Goal: Information Seeking & Learning: Learn about a topic

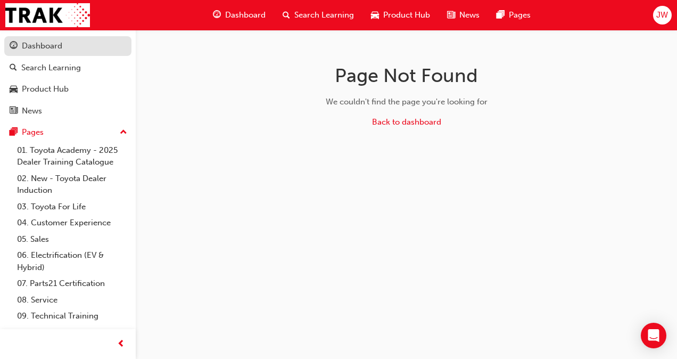
click at [34, 54] on link "Dashboard" at bounding box center [67, 46] width 127 height 20
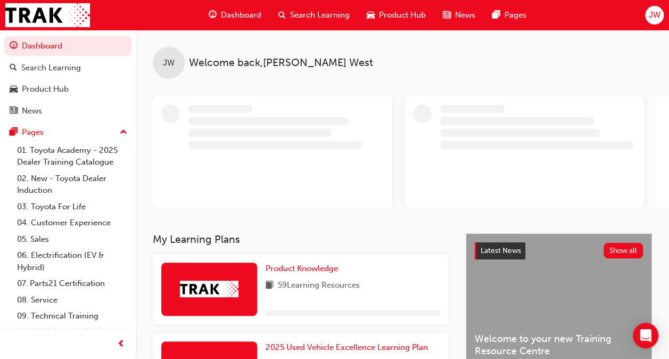
click at [272, 210] on div "JW Welcome back , [PERSON_NAME]" at bounding box center [403, 131] width 534 height 203
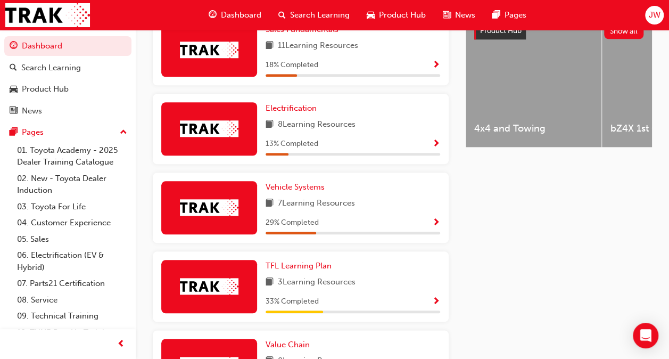
scroll to position [435, 0]
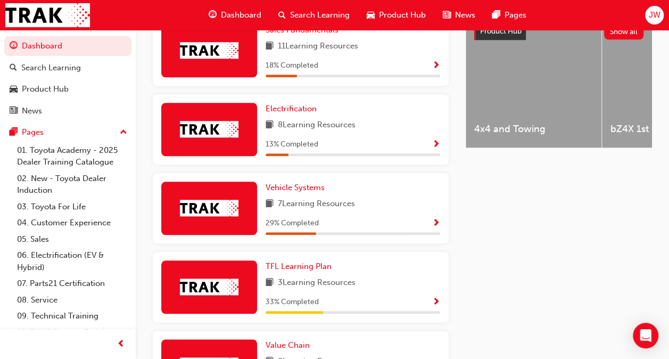
click at [284, 160] on div "Electrification 8 Learning Resources 13 % Completed" at bounding box center [301, 129] width 296 height 70
click at [279, 173] on div "Electrification 8 Learning Resources 13 % Completed" at bounding box center [301, 133] width 305 height 79
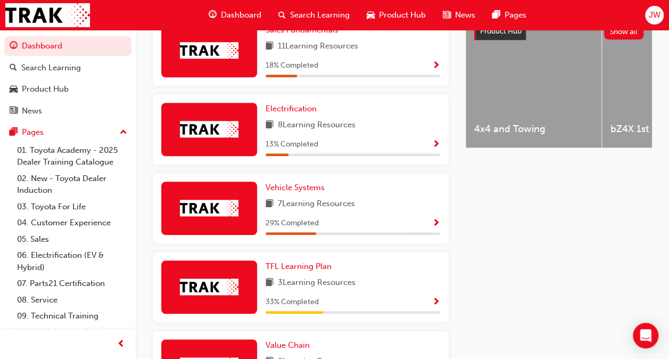
click at [276, 173] on div "Electrification 8 Learning Resources 13 % Completed" at bounding box center [301, 133] width 305 height 79
click at [276, 177] on div "Vehicle Systems 7 Learning Resources 29 % Completed" at bounding box center [301, 208] width 296 height 70
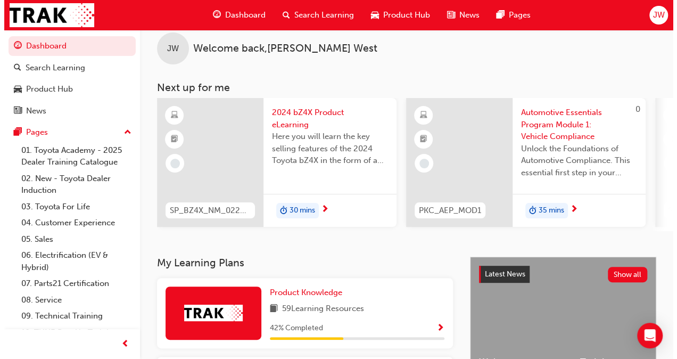
scroll to position [0, 0]
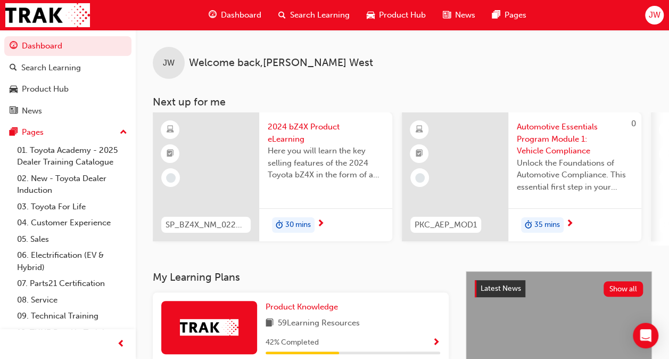
click at [290, 135] on span "2024 bZ4X Product eLearning" at bounding box center [326, 133] width 116 height 24
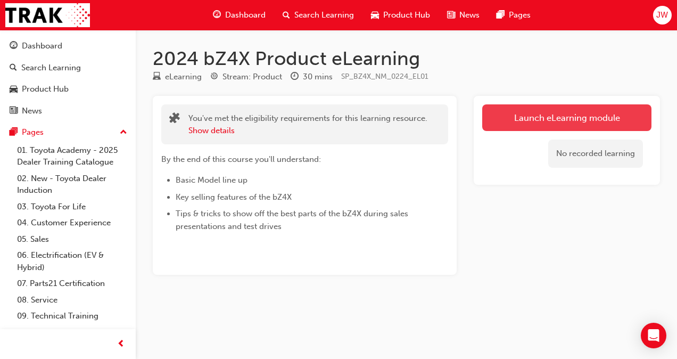
click at [532, 109] on link "Launch eLearning module" at bounding box center [567, 117] width 169 height 27
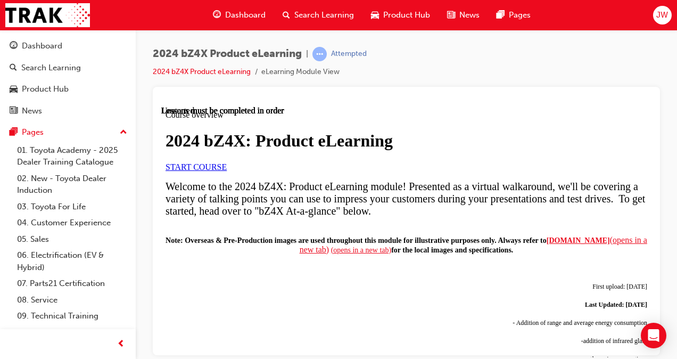
click at [227, 171] on link "START COURSE" at bounding box center [196, 166] width 61 height 9
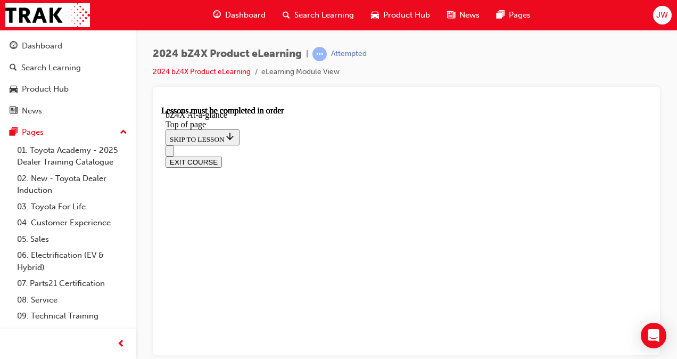
scroll to position [1644, 0]
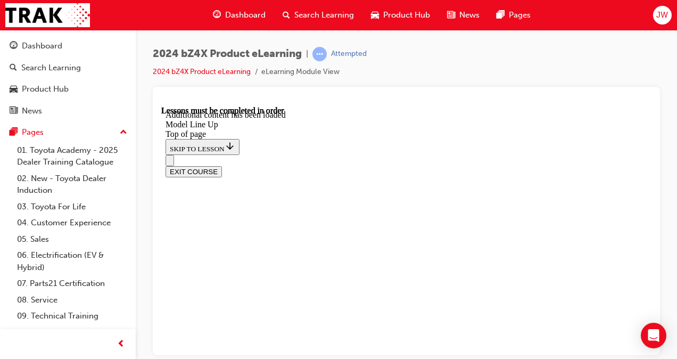
scroll to position [2085, 0]
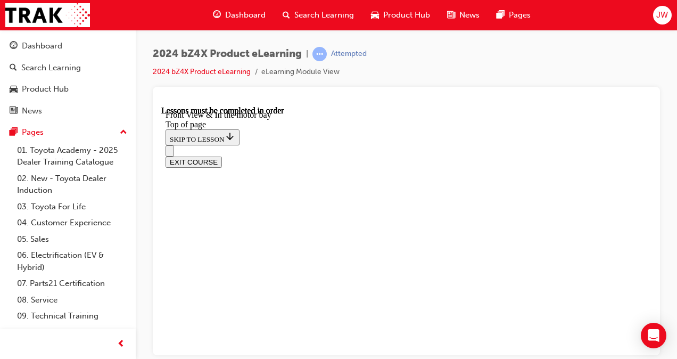
scroll to position [371, 0]
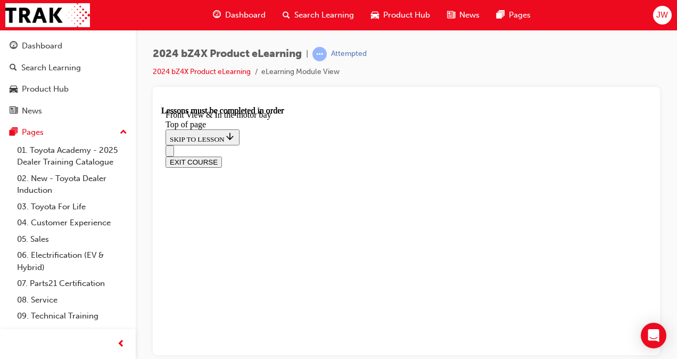
scroll to position [364, 0]
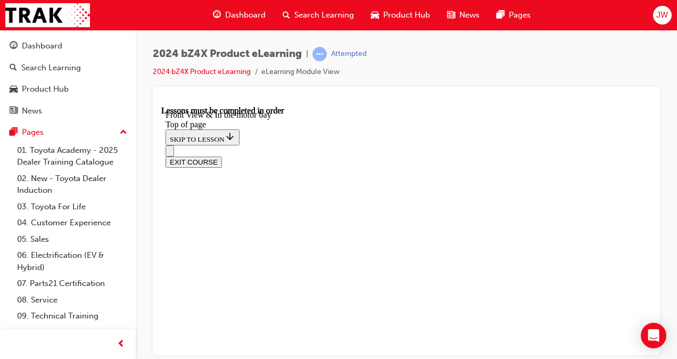
scroll to position [691, 0]
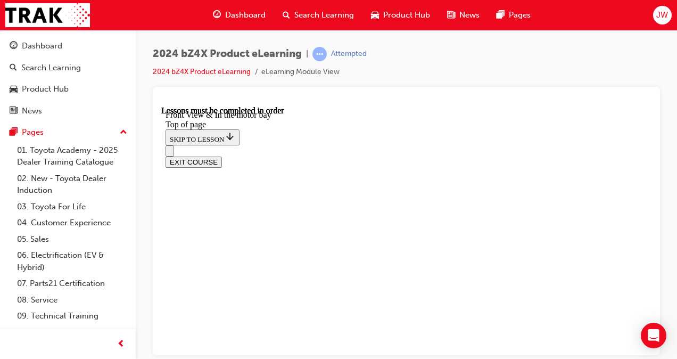
scroll to position [1541, 0]
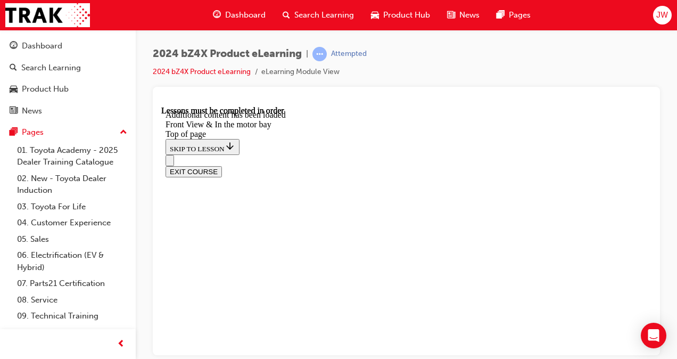
scroll to position [1679, 0]
drag, startPoint x: 344, startPoint y: 289, endPoint x: 380, endPoint y: 246, distance: 56.3
drag, startPoint x: 323, startPoint y: 294, endPoint x: 359, endPoint y: 291, distance: 35.8
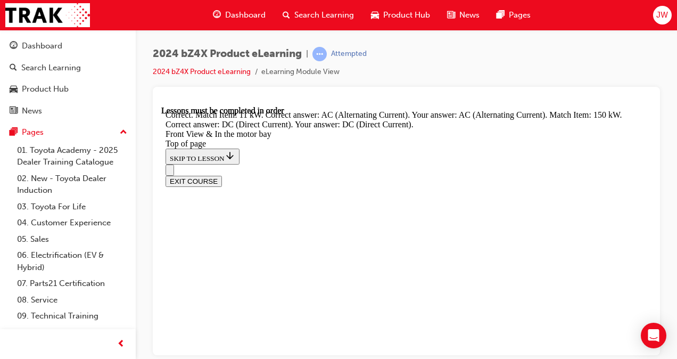
scroll to position [1885, 0]
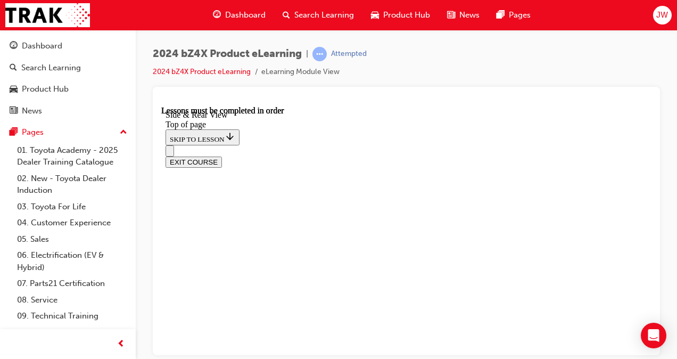
scroll to position [320, 0]
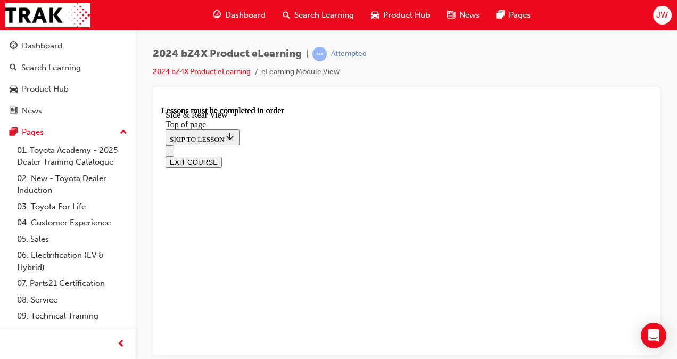
scroll to position [379, 0]
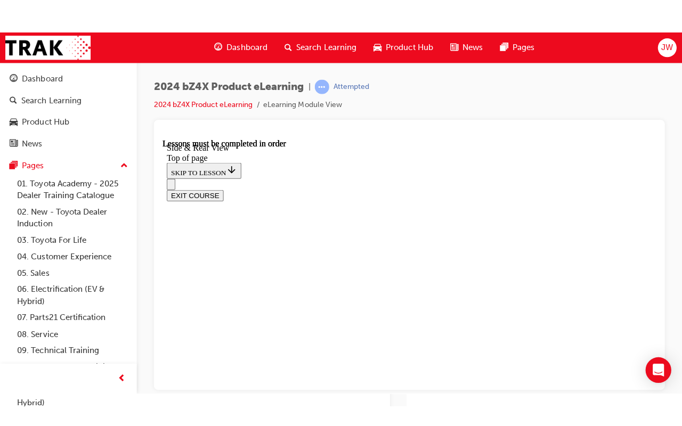
scroll to position [1407, 0]
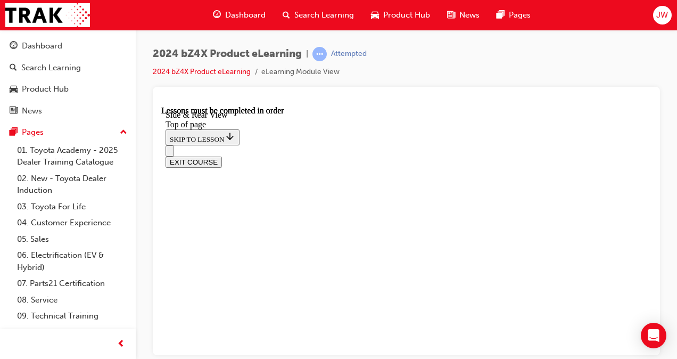
drag, startPoint x: 456, startPoint y: 295, endPoint x: 460, endPoint y: 305, distance: 11.3
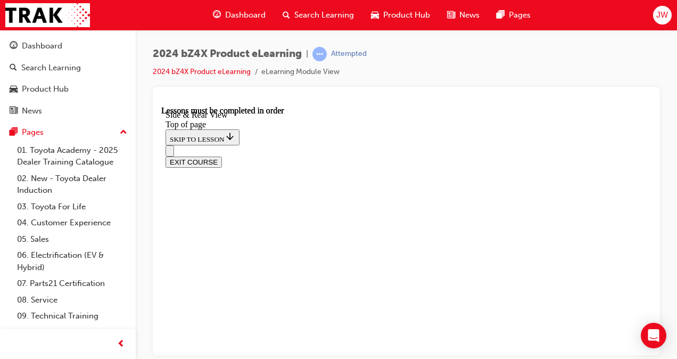
scroll to position [1491, 0]
drag, startPoint x: 305, startPoint y: 207, endPoint x: 369, endPoint y: 219, distance: 65.1
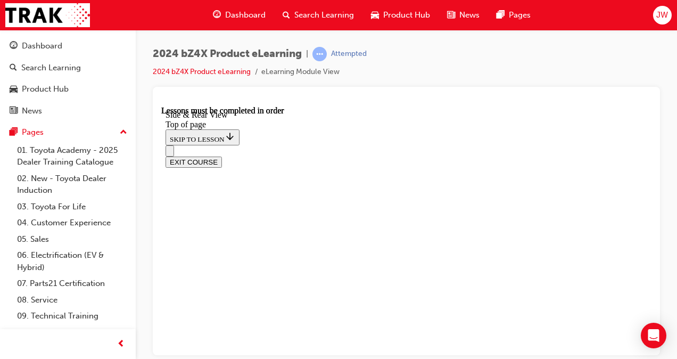
scroll to position [1546, 0]
drag, startPoint x: 395, startPoint y: 270, endPoint x: 365, endPoint y: 234, distance: 46.6
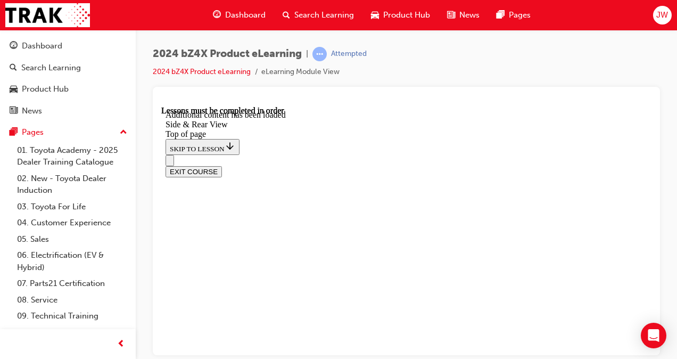
drag, startPoint x: 377, startPoint y: 235, endPoint x: 371, endPoint y: 228, distance: 8.7
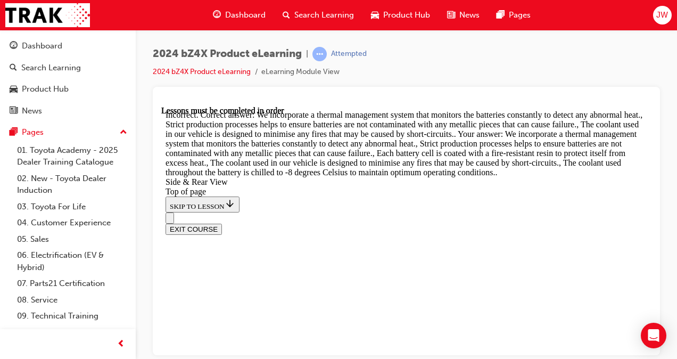
scroll to position [3141, 0]
drag, startPoint x: 406, startPoint y: 219, endPoint x: 427, endPoint y: 249, distance: 36.3
